Goal: Task Accomplishment & Management: Use online tool/utility

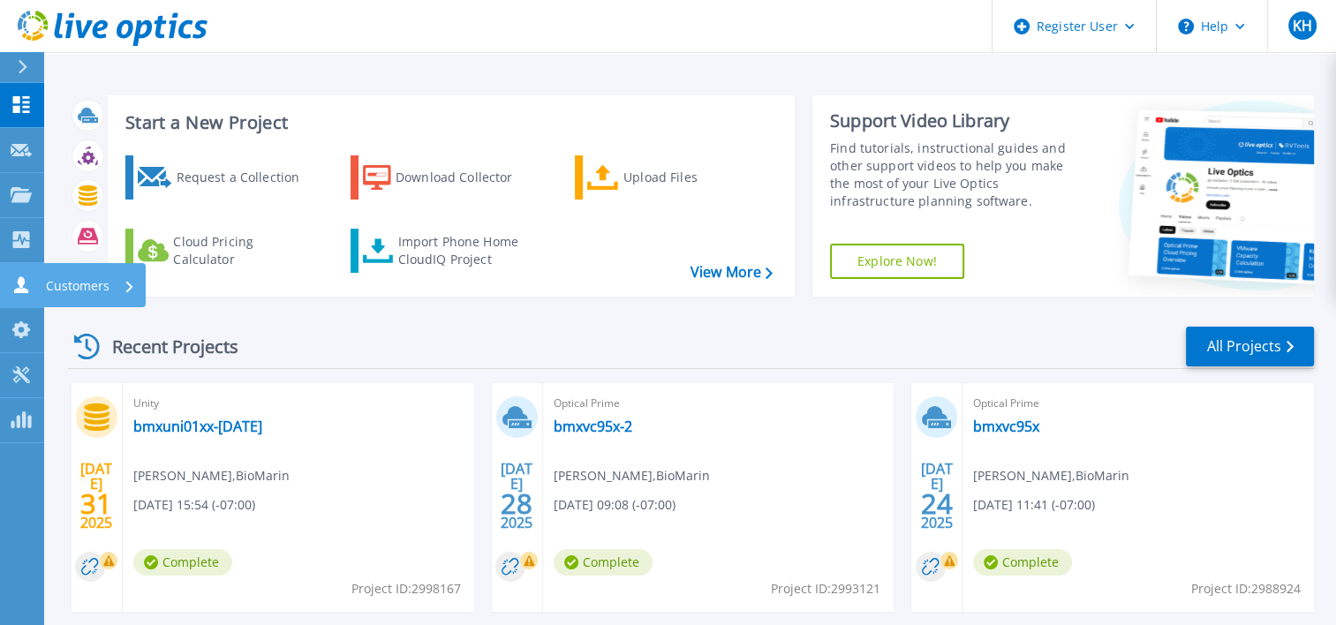
click at [19, 271] on link "Customers Customers" at bounding box center [22, 285] width 44 height 45
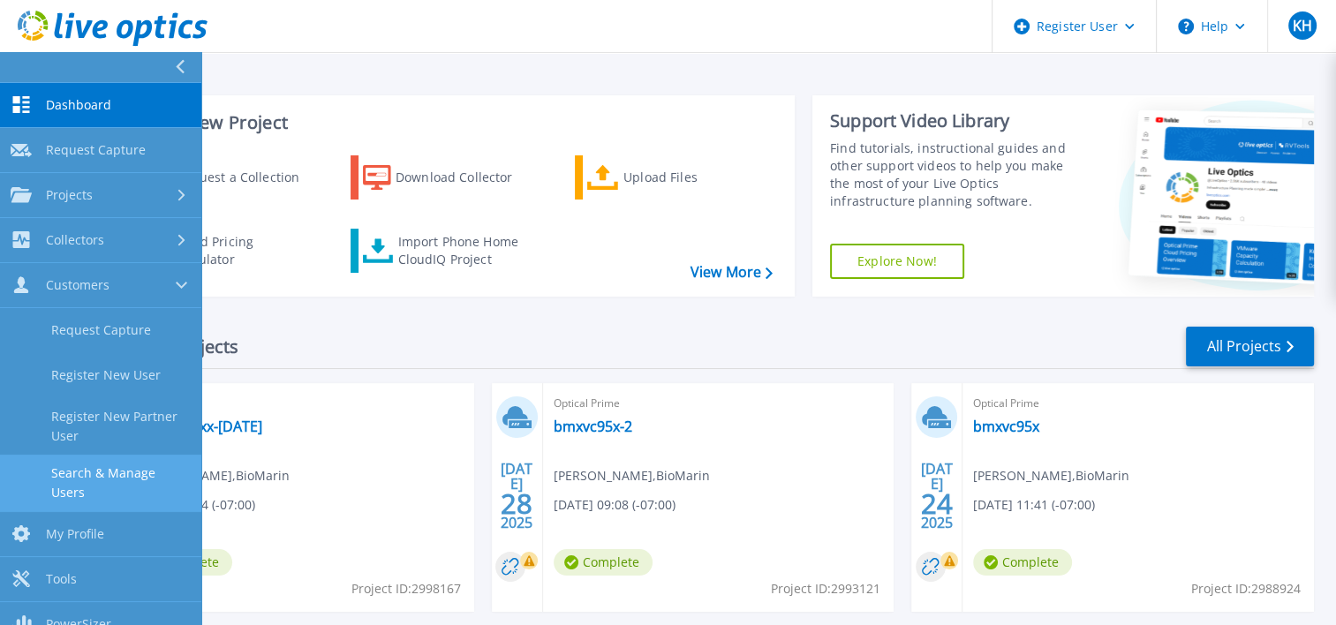
click at [114, 485] on link "Search & Manage Users" at bounding box center [100, 483] width 201 height 57
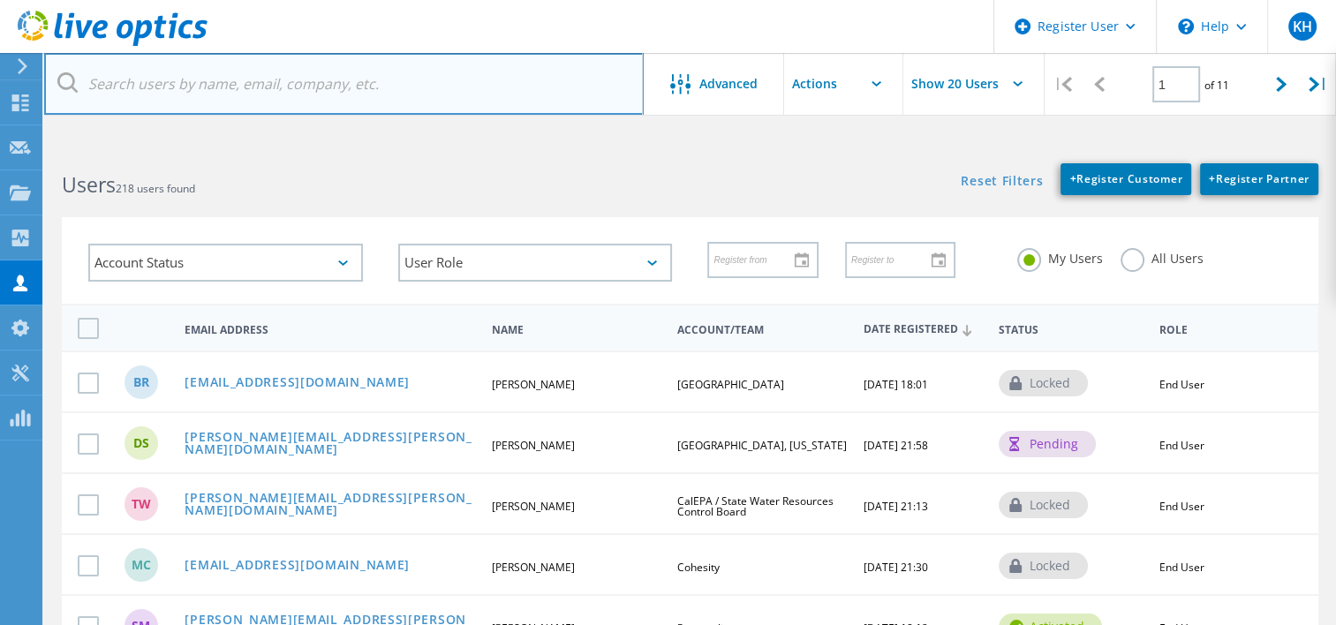
click at [189, 83] on input "text" at bounding box center [344, 84] width 600 height 62
paste input "[DOMAIN_NAME]"
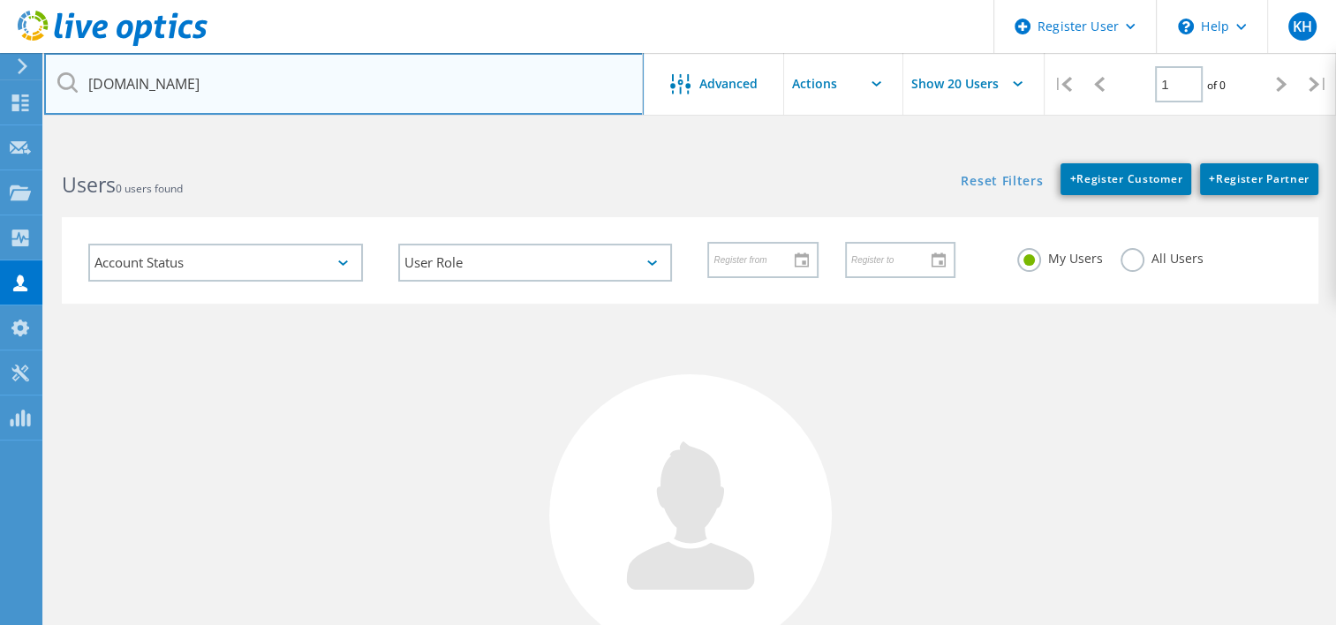
type input "[DOMAIN_NAME]"
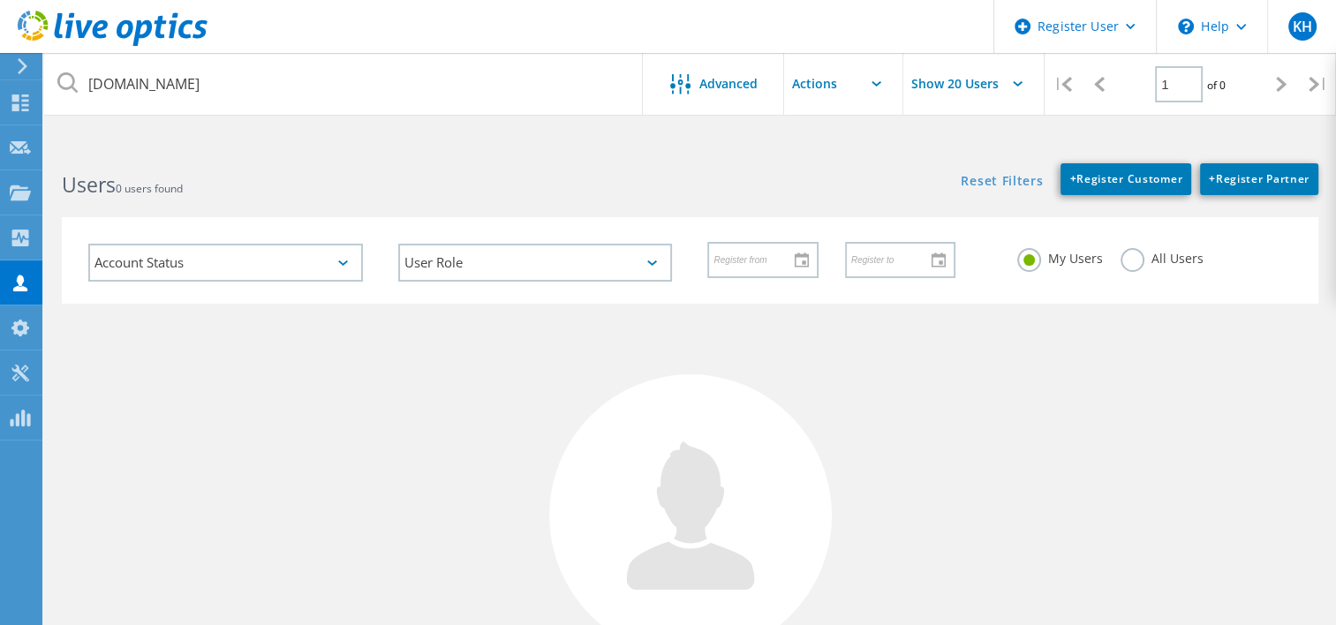
click at [1138, 259] on label "All Users" at bounding box center [1162, 256] width 83 height 17
click at [0, 0] on input "All Users" at bounding box center [0, 0] width 0 height 0
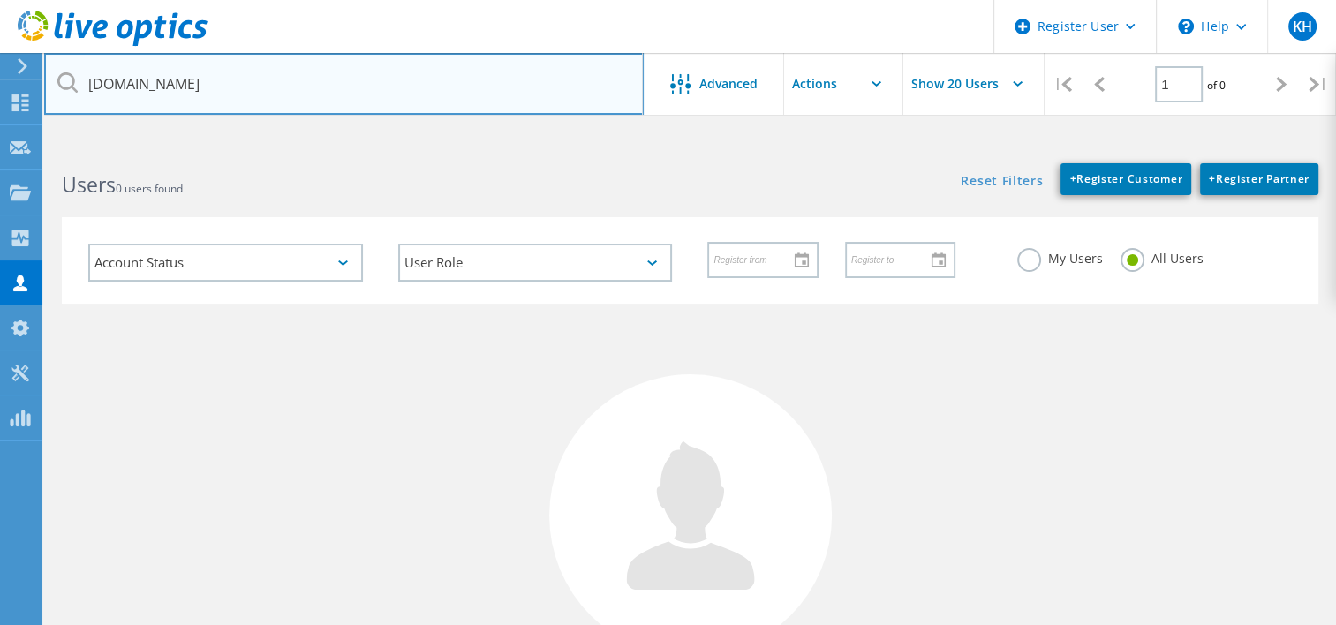
click at [564, 86] on input "[DOMAIN_NAME]" at bounding box center [344, 84] width 600 height 62
click at [530, 95] on input "[DOMAIN_NAME]" at bounding box center [344, 84] width 600 height 62
